Goal: Task Accomplishment & Management: Manage account settings

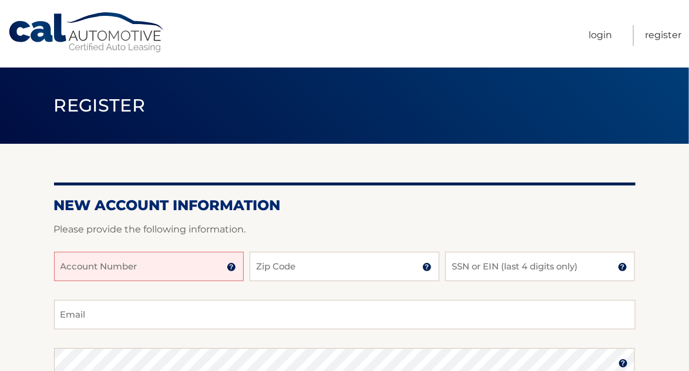
click at [177, 267] on input "Account Number" at bounding box center [149, 266] width 190 height 29
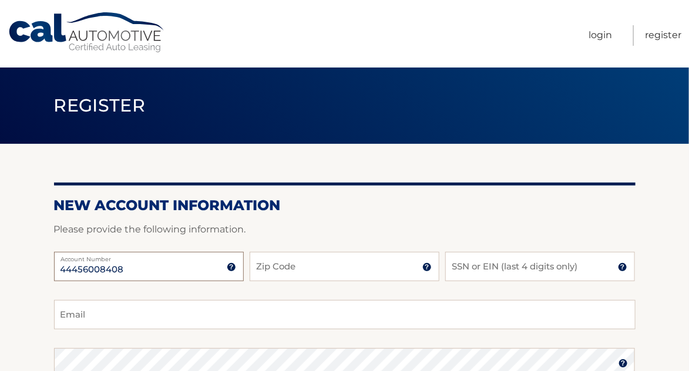
type input "44456008408"
click at [314, 276] on input "Zip Code" at bounding box center [345, 266] width 190 height 29
type input "10704"
type input "[EMAIL_ADDRESS][DOMAIN_NAME]"
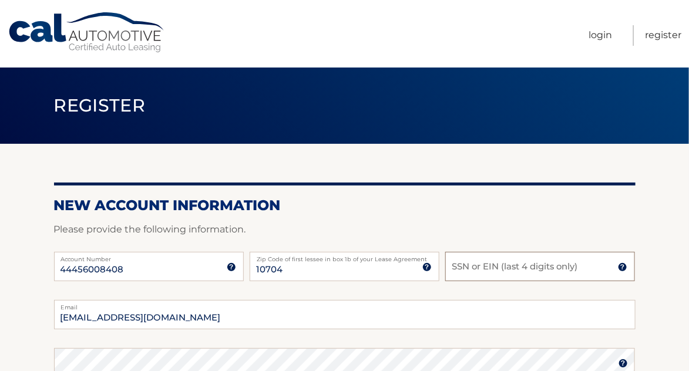
click at [555, 266] on input "SSN or EIN (last 4 digits only)" at bounding box center [540, 266] width 190 height 29
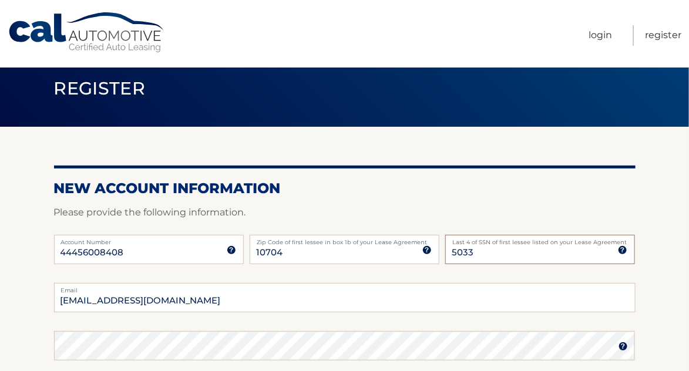
scroll to position [58, 0]
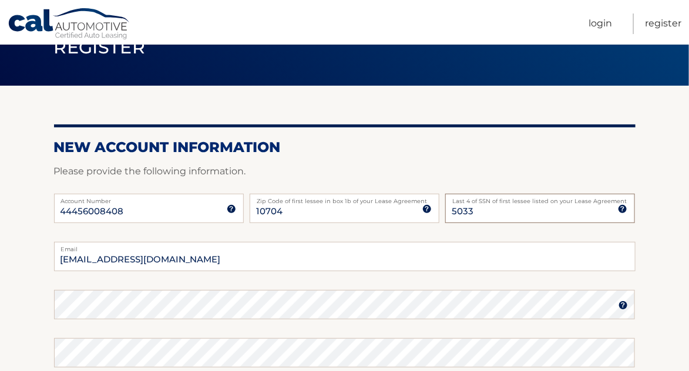
type input "5033"
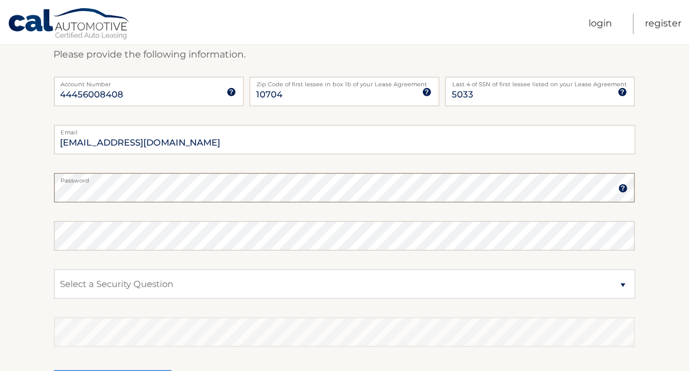
scroll to position [176, 0]
click at [268, 291] on select "Select a Security Question What was the name of your elementary school? What is…" at bounding box center [345, 283] width 582 height 29
select select "2"
click at [54, 269] on select "Select a Security Question What was the name of your elementary school? What is…" at bounding box center [345, 283] width 582 height 29
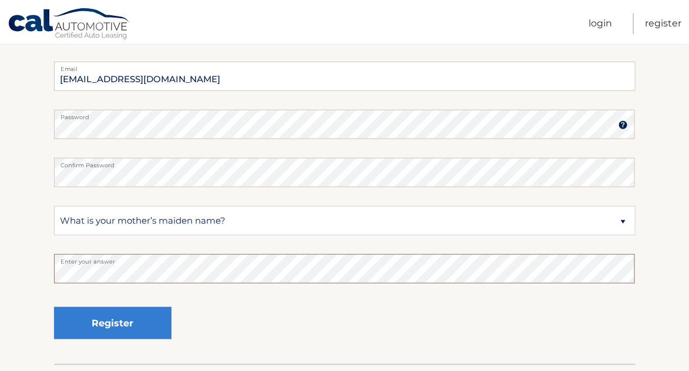
scroll to position [293, 0]
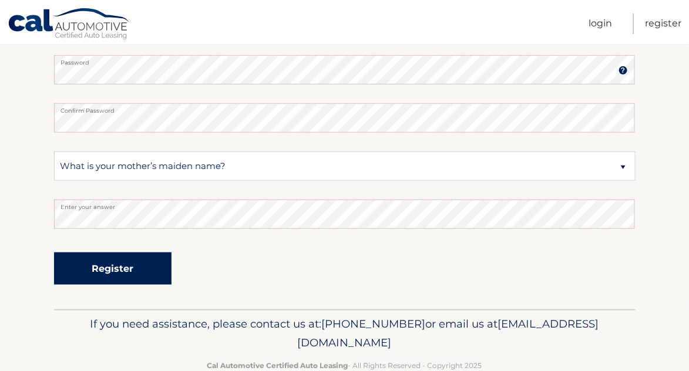
click at [126, 271] on button "Register" at bounding box center [112, 269] width 117 height 32
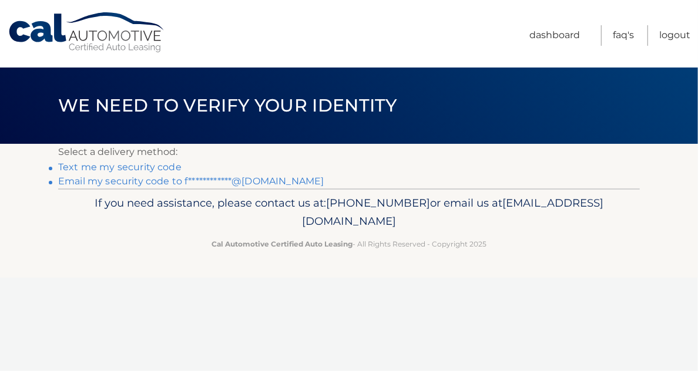
click at [96, 165] on link "Text me my security code" at bounding box center [119, 167] width 123 height 11
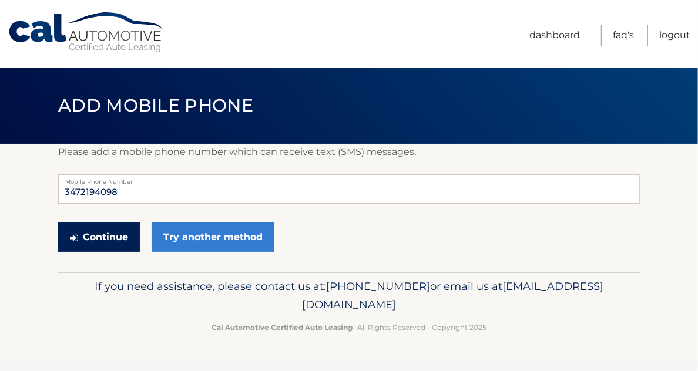
click at [110, 235] on button "Continue" at bounding box center [99, 237] width 82 height 29
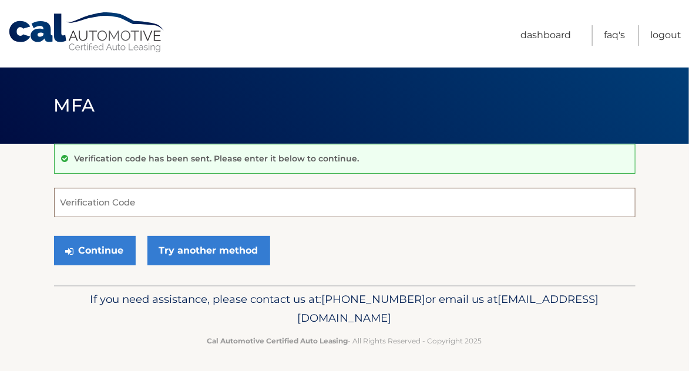
click at [139, 197] on input "Verification Code" at bounding box center [345, 202] width 582 height 29
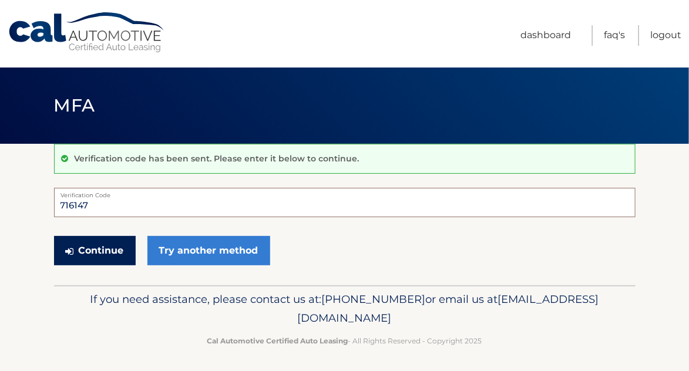
type input "716147"
click at [86, 251] on button "Continue" at bounding box center [95, 250] width 82 height 29
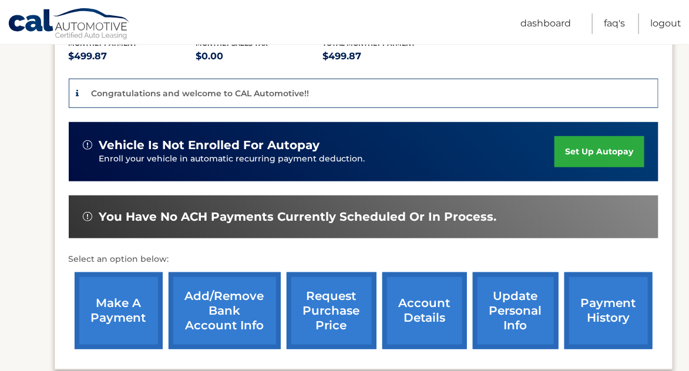
scroll to position [264, 0]
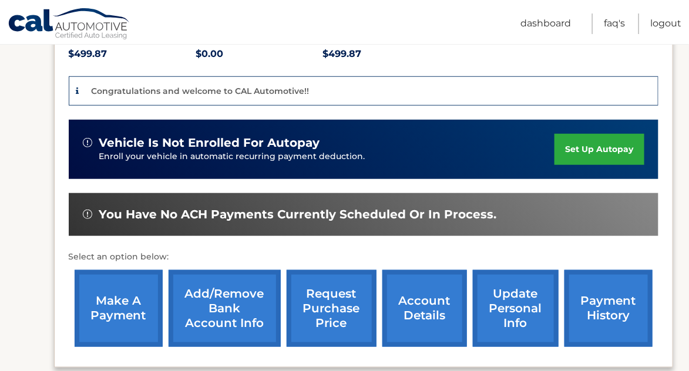
click at [587, 145] on link "set up autopay" at bounding box center [599, 149] width 89 height 31
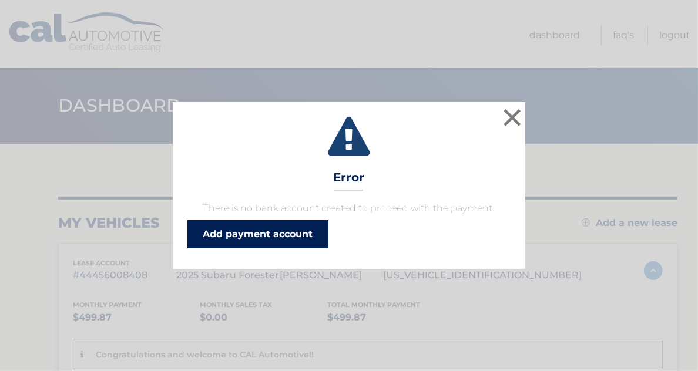
click at [287, 226] on link "Add payment account" at bounding box center [257, 234] width 141 height 28
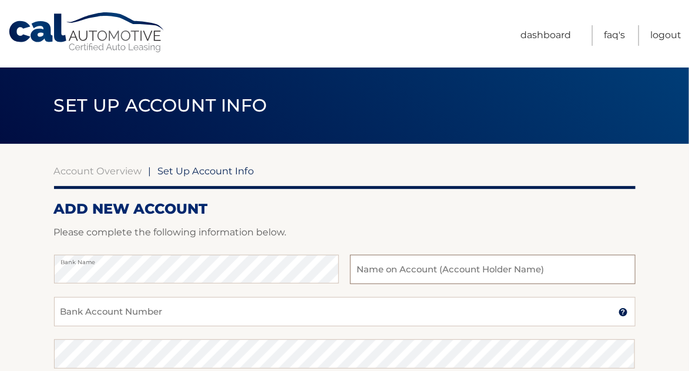
click at [412, 274] on input "text" at bounding box center [492, 269] width 285 height 29
type input "[PERSON_NAME]"
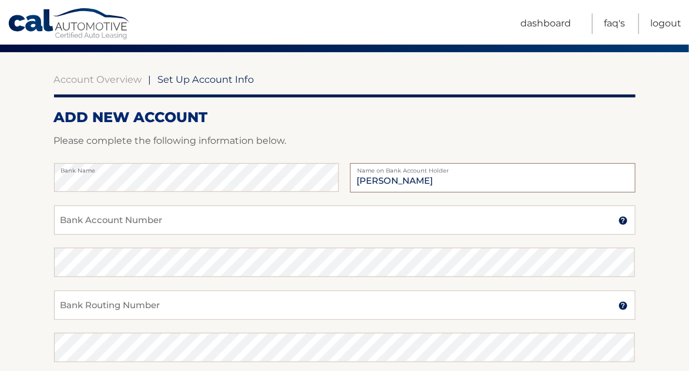
scroll to position [117, 0]
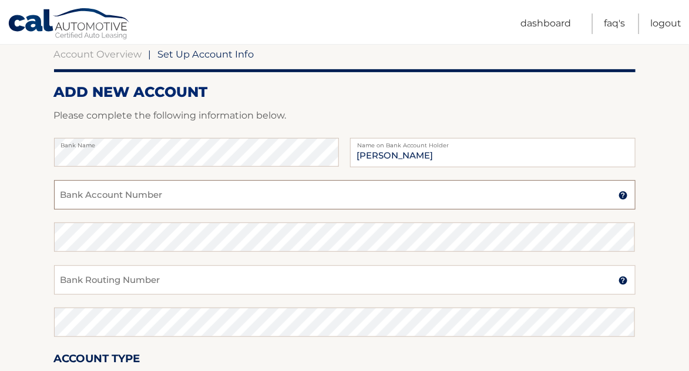
click at [270, 195] on input "Bank Account Number" at bounding box center [345, 194] width 582 height 29
type input "4281773733"
click at [231, 278] on input "Bank Routing Number" at bounding box center [345, 280] width 582 height 29
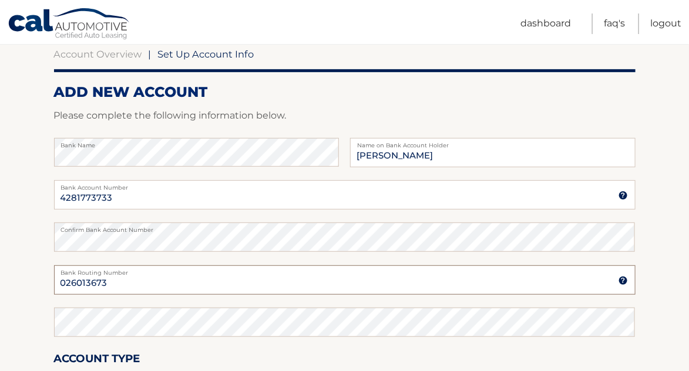
type input "026013673"
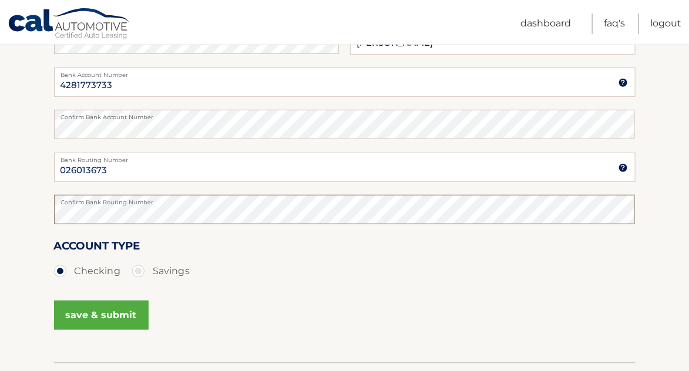
scroll to position [234, 0]
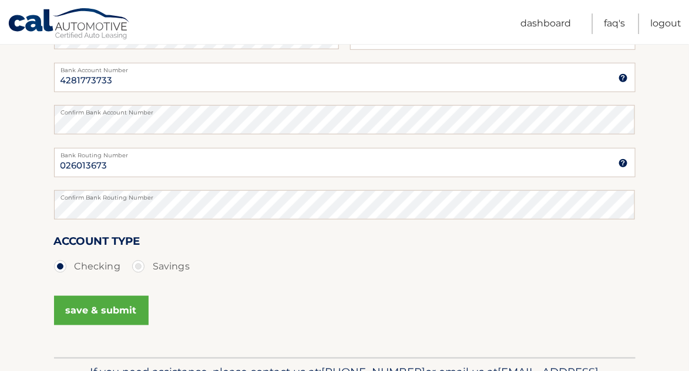
click at [66, 307] on button "save & submit" at bounding box center [101, 310] width 95 height 29
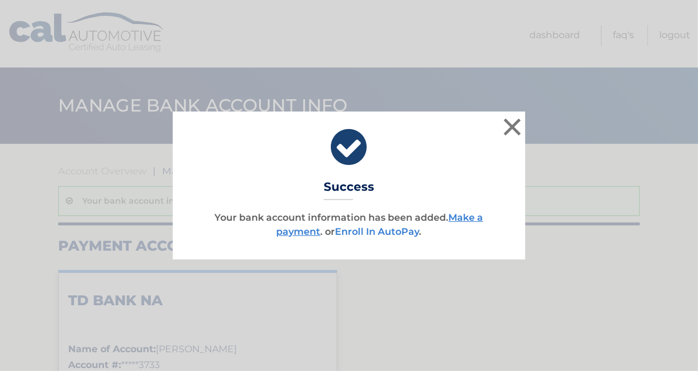
click at [382, 231] on link "Enroll In AutoPay" at bounding box center [377, 231] width 84 height 11
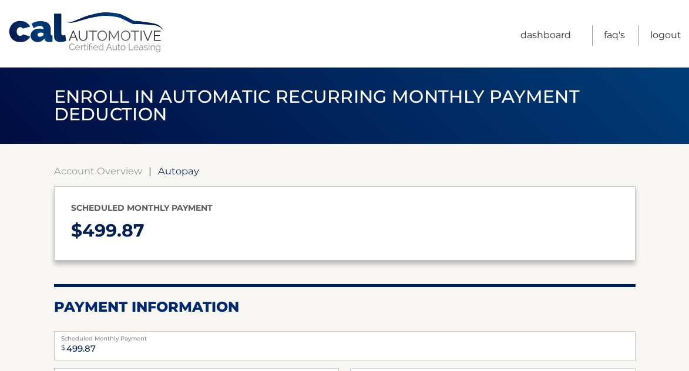
select select "ZjVjMTAxNmEtMzU5YS00OWJhLTllMmEtNjBiNTU4Y2UyMDAz"
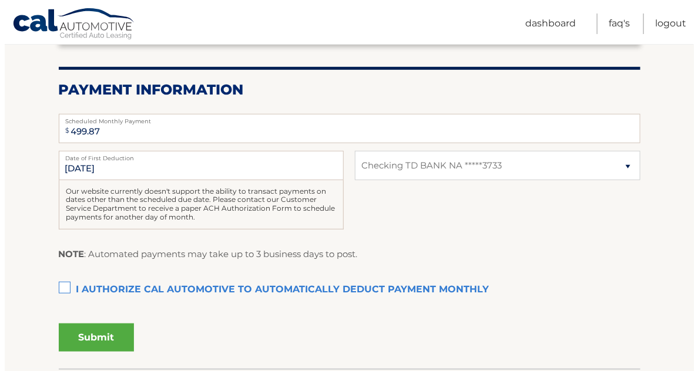
scroll to position [234, 0]
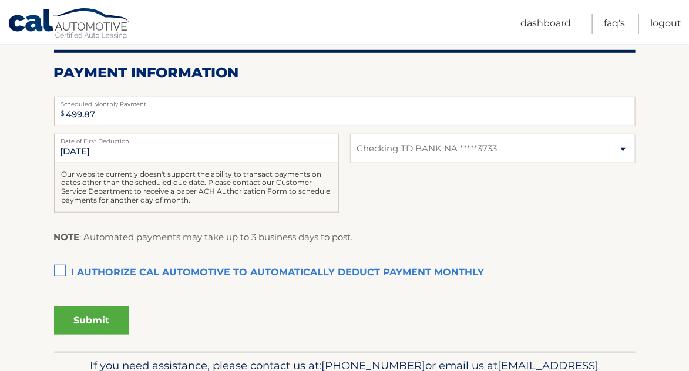
click at [61, 271] on label "I authorize cal automotive to automatically deduct payment monthly This checkbo…" at bounding box center [345, 272] width 582 height 23
click at [0, 0] on input "I authorize cal automotive to automatically deduct payment monthly This checkbo…" at bounding box center [0, 0] width 0 height 0
click at [88, 314] on button "Submit" at bounding box center [91, 321] width 75 height 28
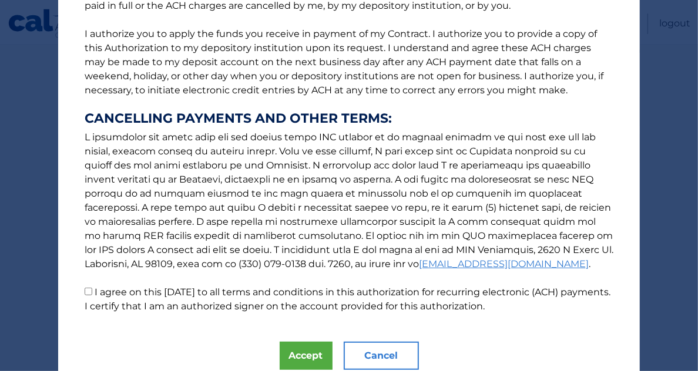
scroll to position [176, 0]
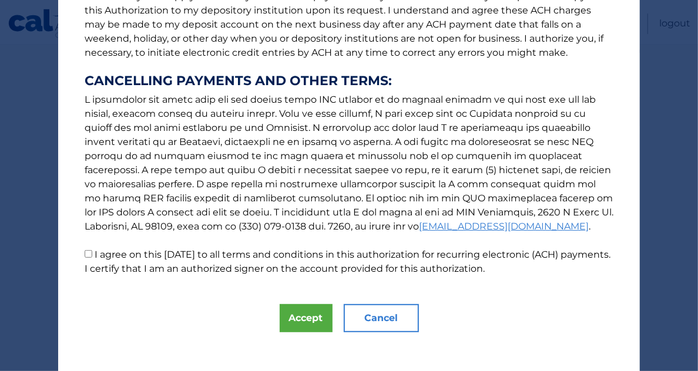
click at [85, 253] on input "I agree on this [DATE] to all terms and conditions in this authorization for re…" at bounding box center [89, 254] width 8 height 8
checkbox input "true"
click at [303, 323] on button "Accept" at bounding box center [306, 318] width 53 height 28
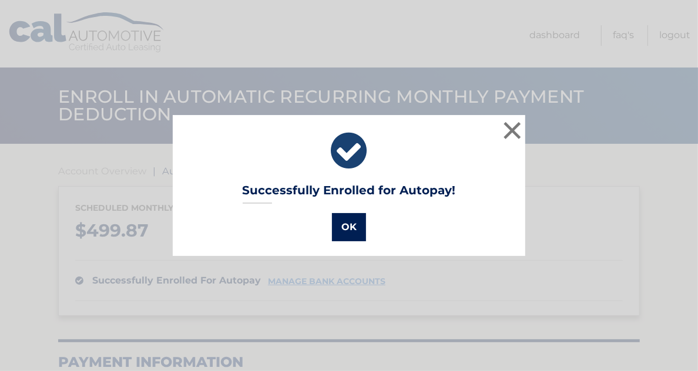
click at [338, 234] on button "OK" at bounding box center [349, 227] width 34 height 28
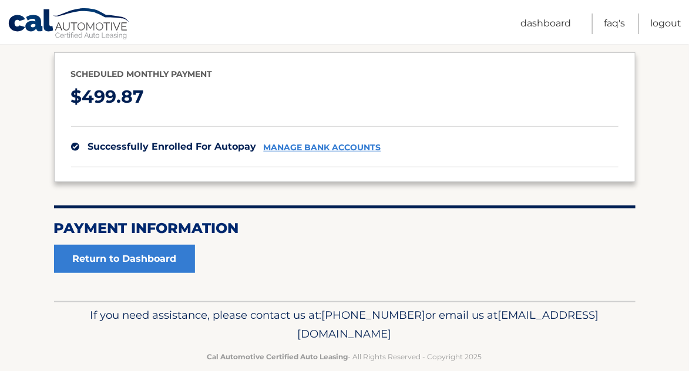
scroll to position [152, 0]
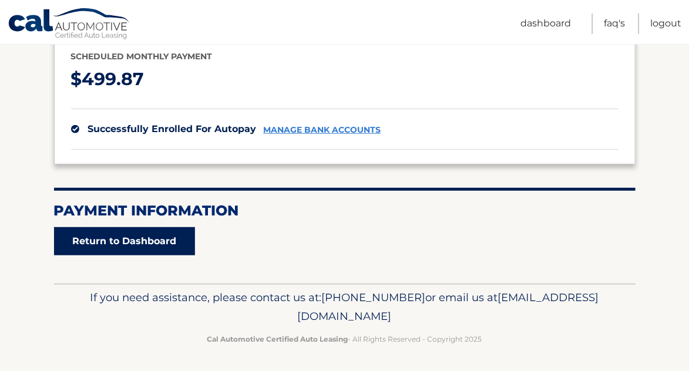
click at [113, 242] on link "Return to Dashboard" at bounding box center [124, 241] width 141 height 28
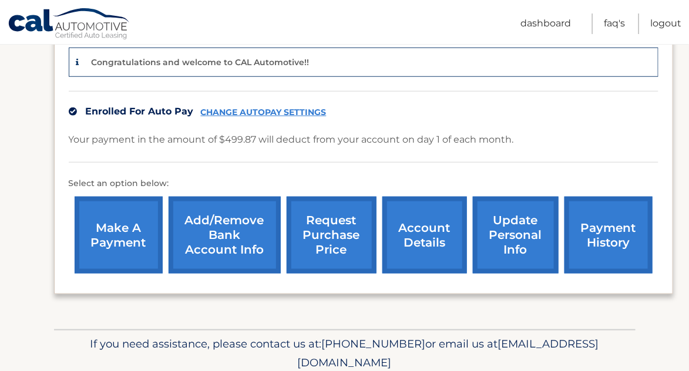
scroll to position [293, 0]
